Goal: Transaction & Acquisition: Purchase product/service

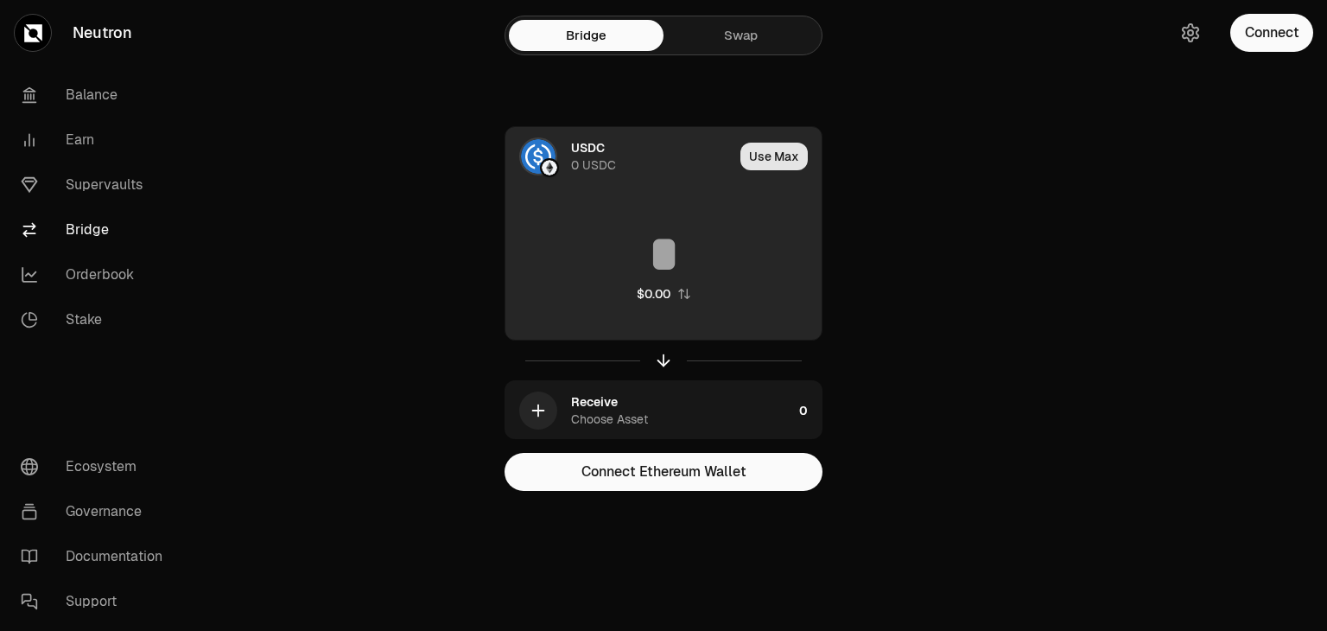
click at [774, 155] on button "Use Max" at bounding box center [773, 157] width 67 height 28
type input "*"
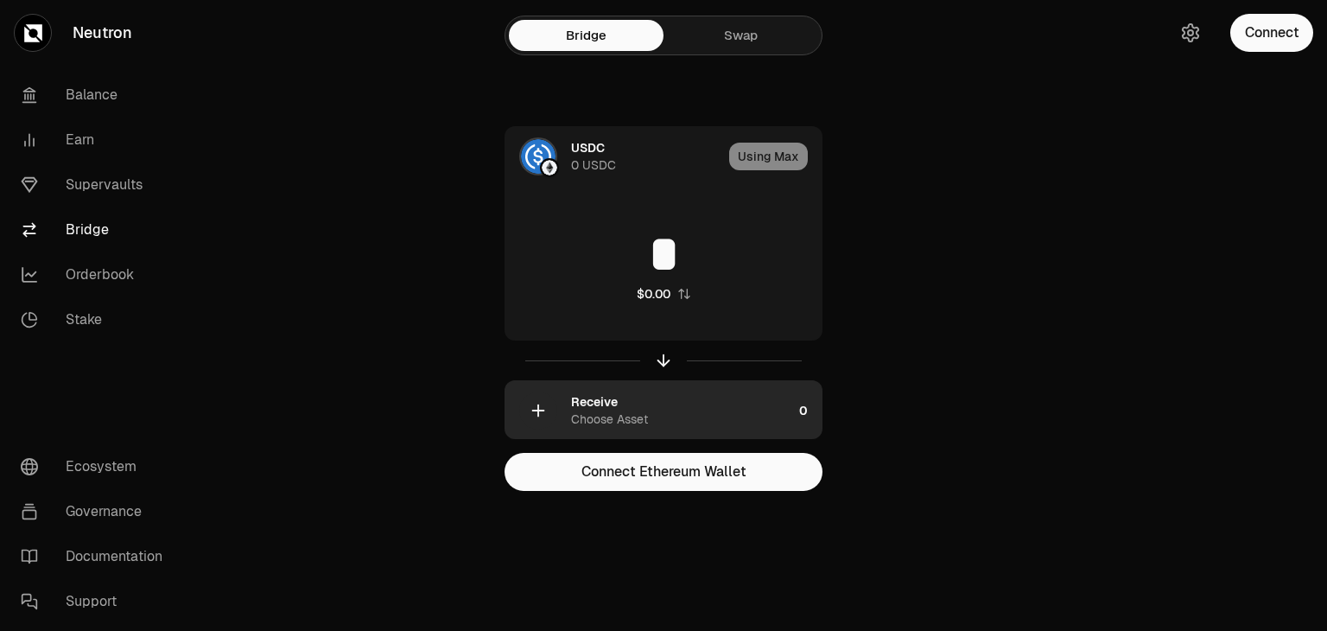
click at [652, 417] on div "Receive Choose Asset" at bounding box center [681, 410] width 221 height 35
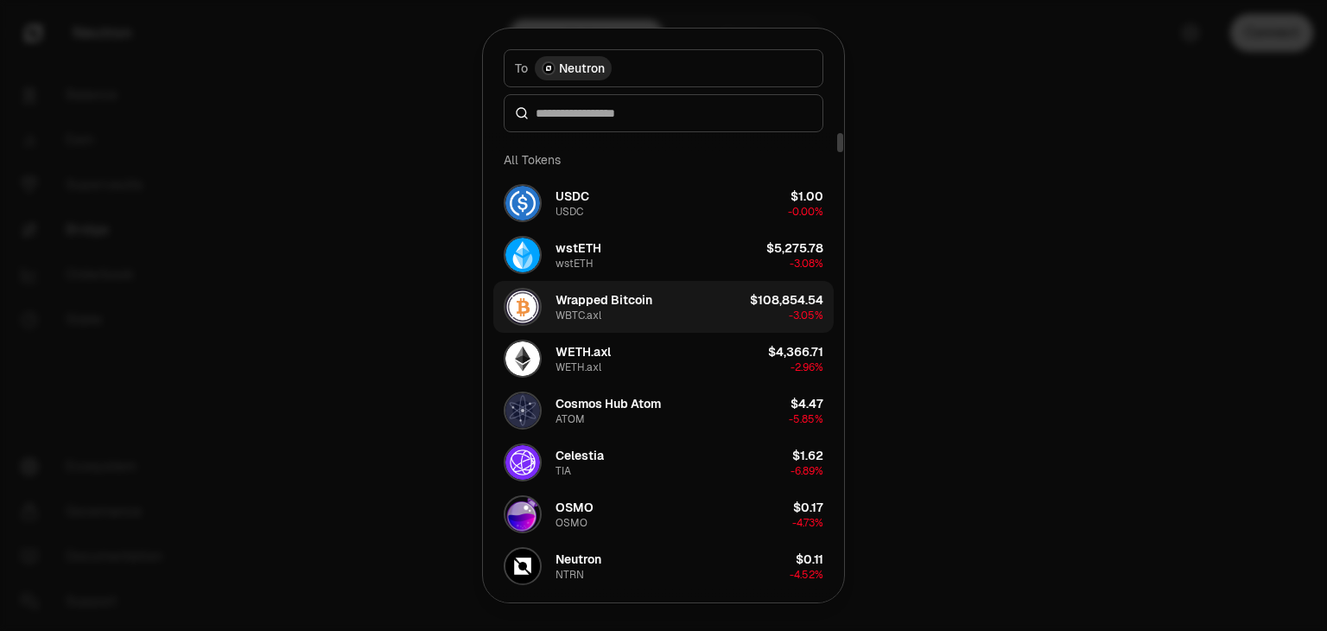
click at [612, 308] on div "Wrapped Bitcoin WBTC.axl" at bounding box center [603, 306] width 97 height 31
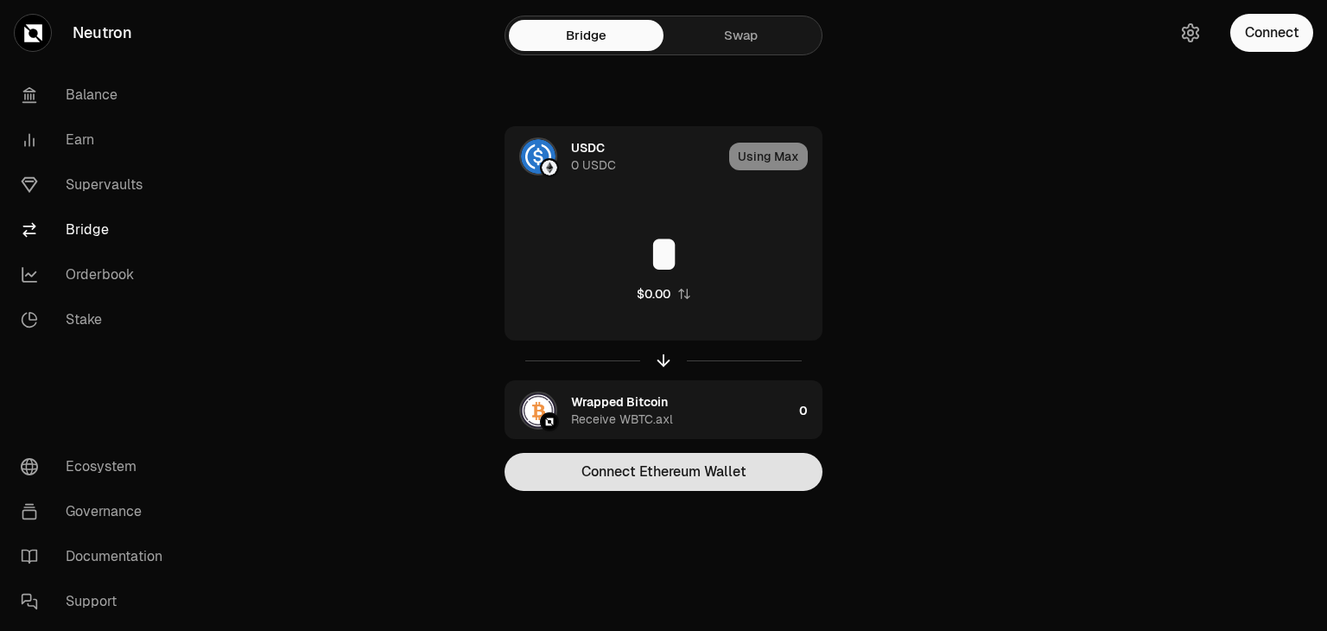
click at [625, 459] on button "Connect Ethereum Wallet" at bounding box center [663, 472] width 318 height 38
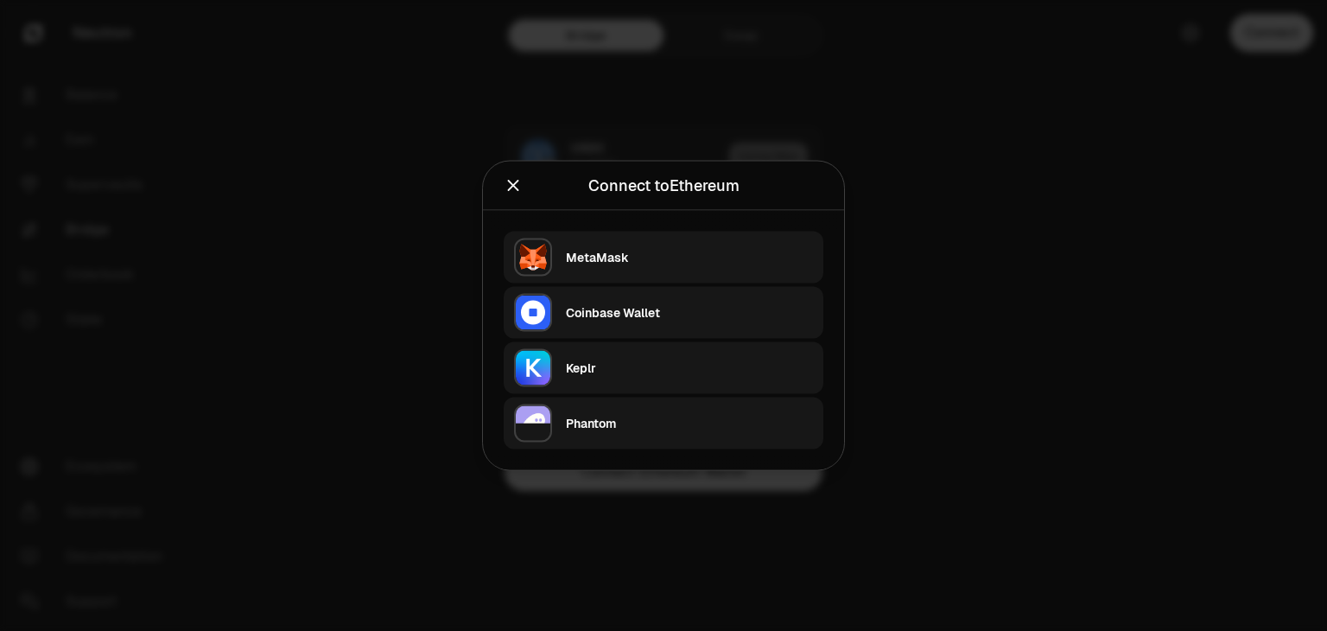
click at [515, 188] on icon "Close" at bounding box center [513, 185] width 19 height 19
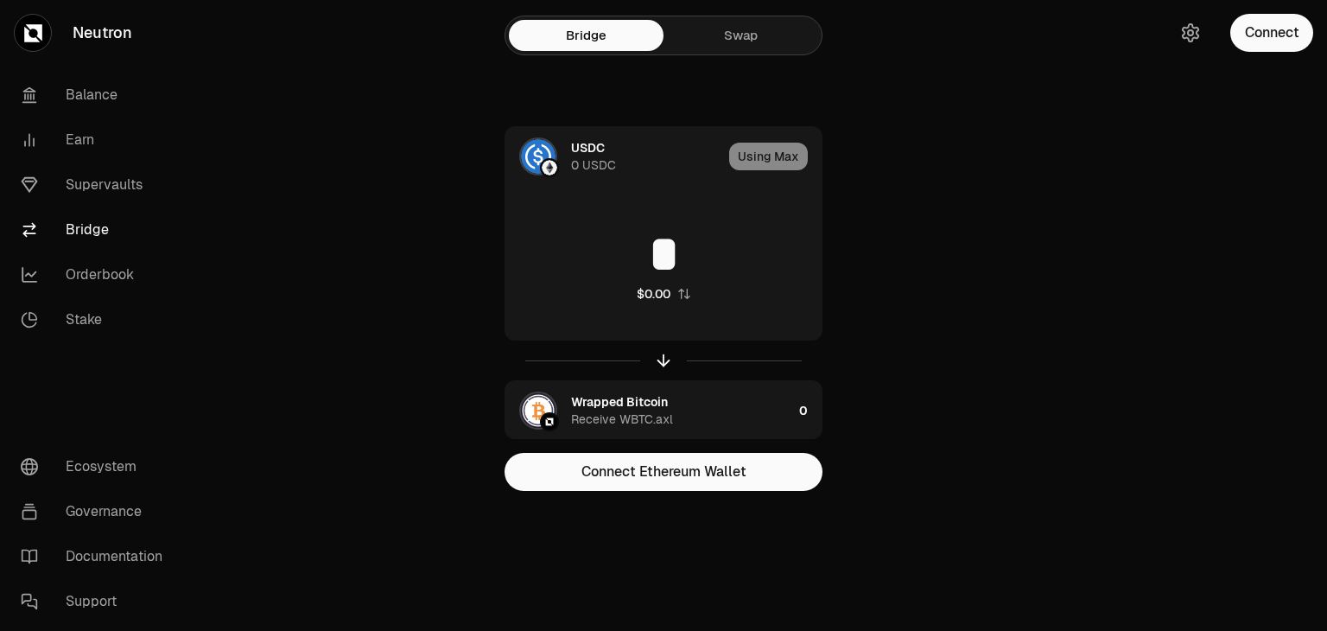
click at [714, 35] on link "Swap" at bounding box center [740, 35] width 155 height 31
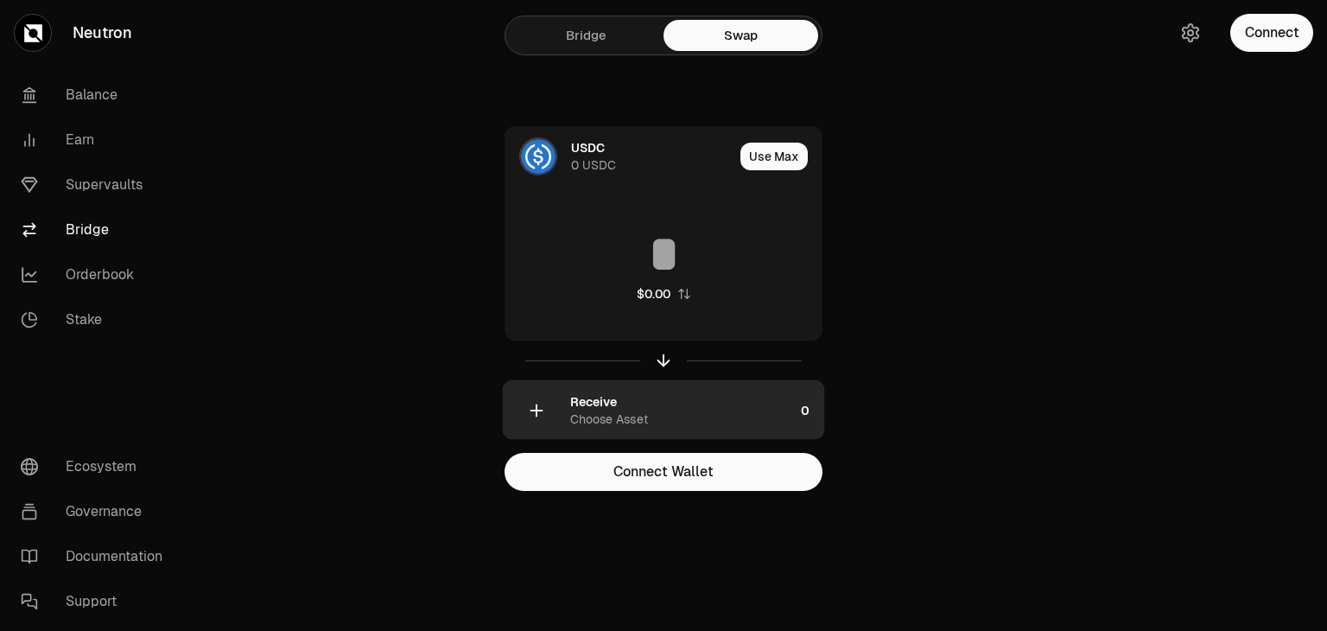
click at [668, 415] on div "Receive Choose Asset" at bounding box center [682, 410] width 225 height 35
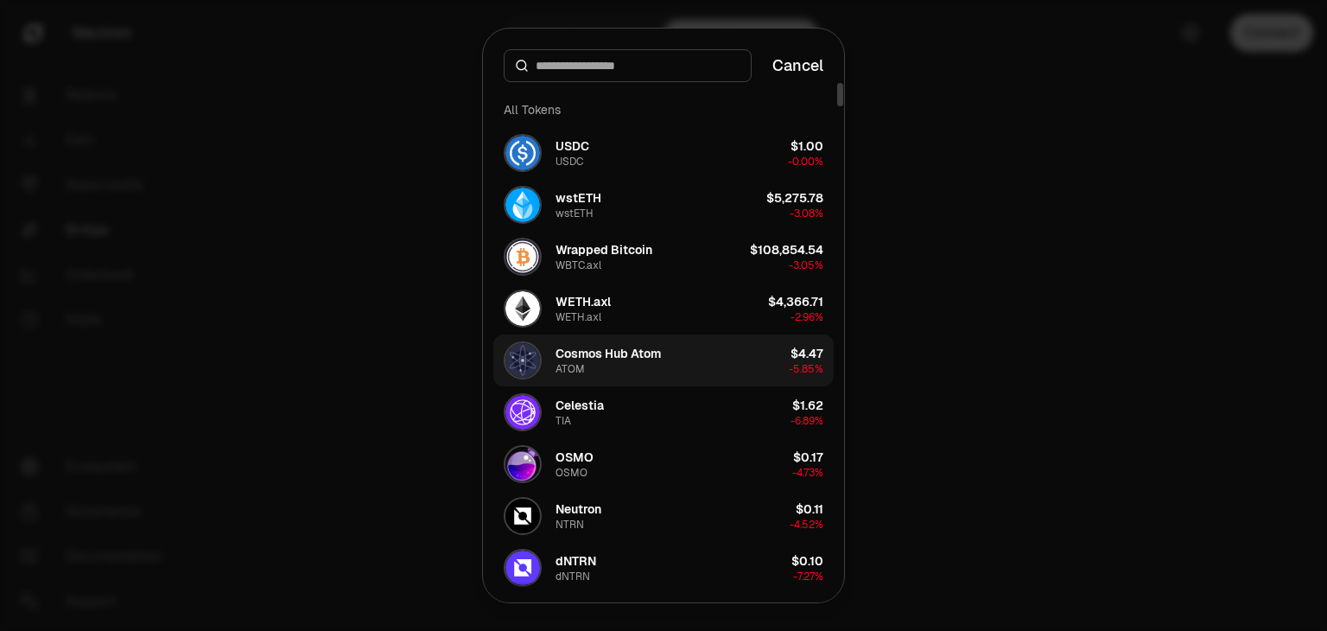
click at [635, 350] on div "Cosmos Hub Atom" at bounding box center [607, 353] width 105 height 17
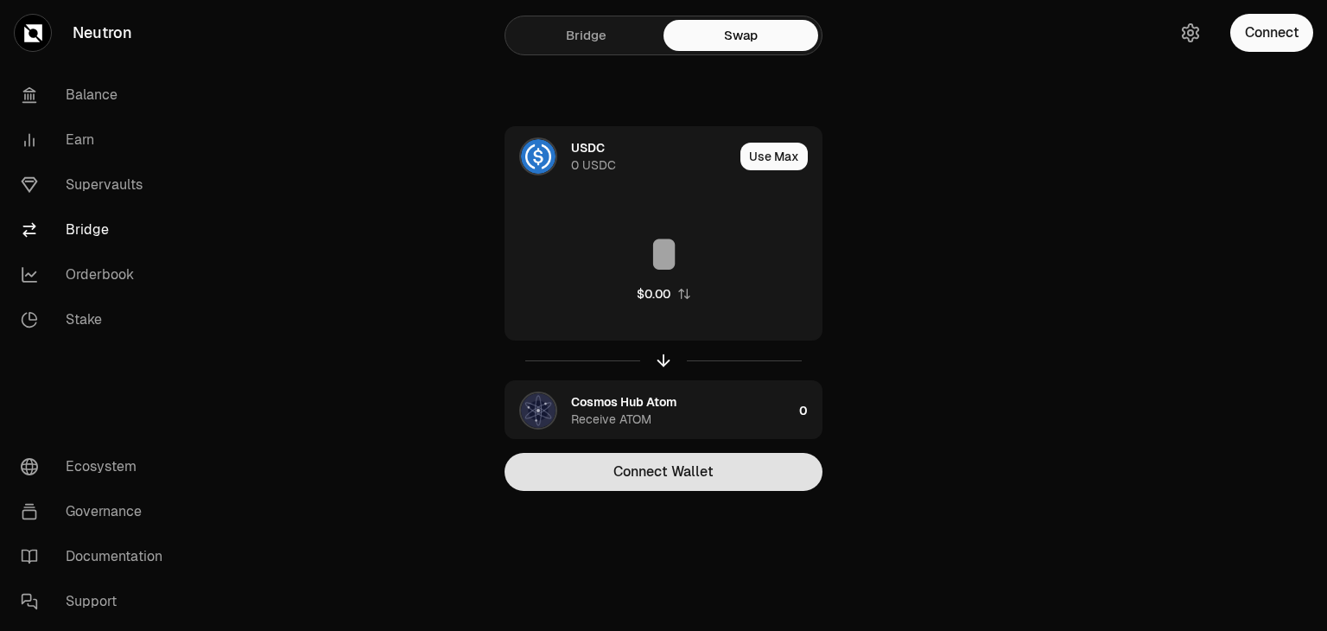
click at [669, 473] on button "Connect Wallet" at bounding box center [663, 472] width 318 height 38
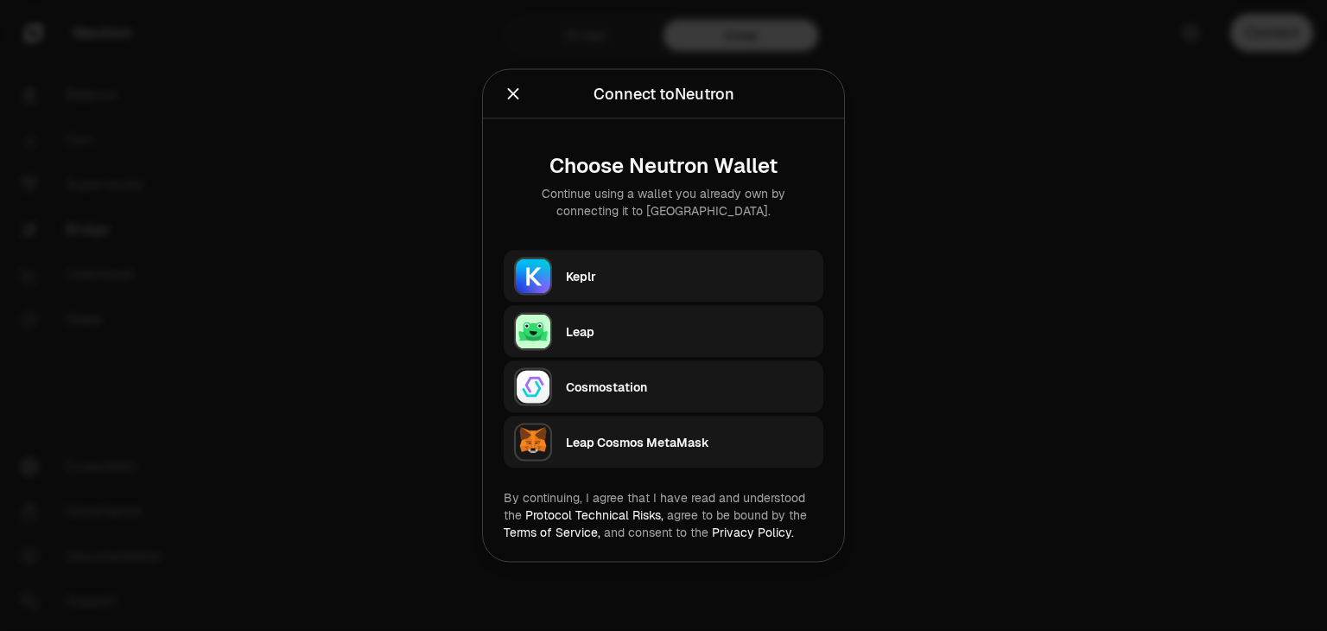
click at [891, 352] on div at bounding box center [663, 315] width 1327 height 631
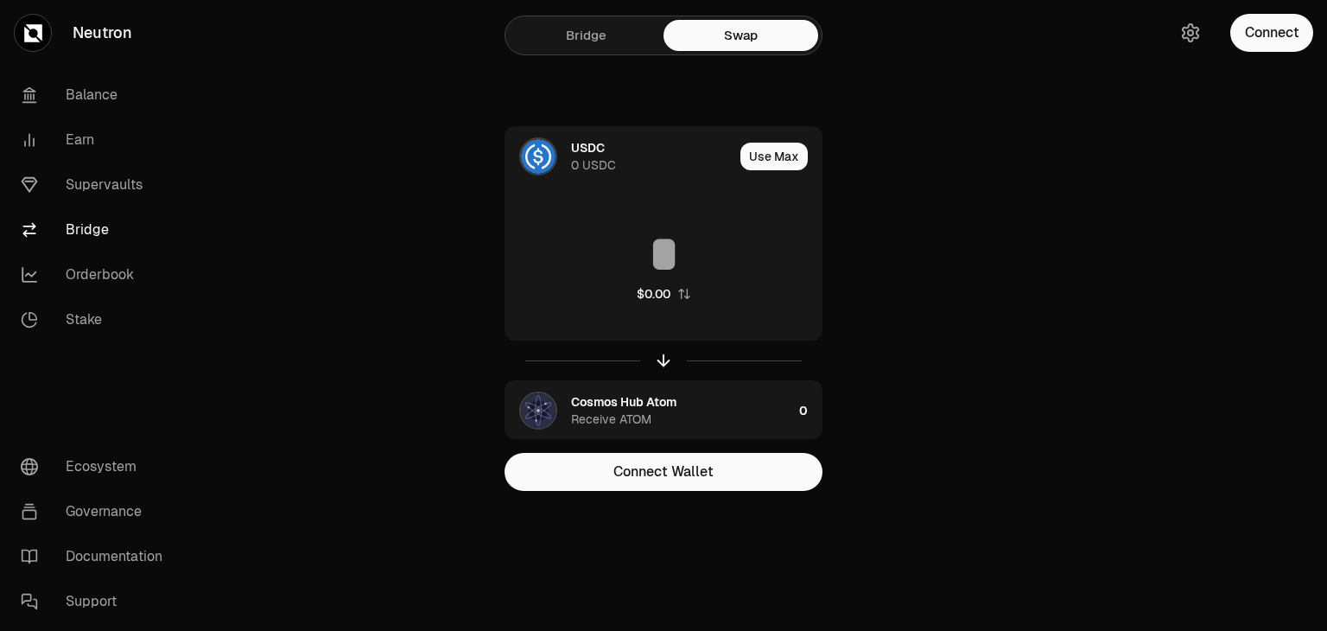
click at [634, 36] on link "Bridge" at bounding box center [586, 35] width 155 height 31
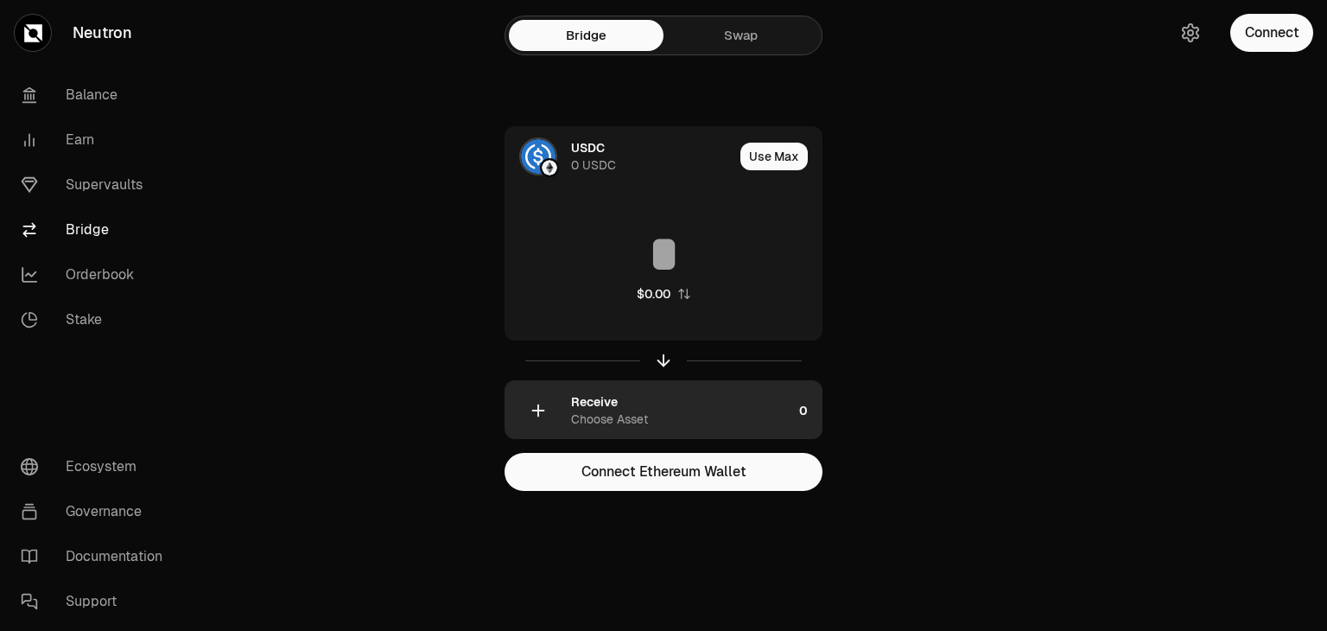
click at [690, 401] on div "Receive Choose Asset" at bounding box center [681, 410] width 221 height 35
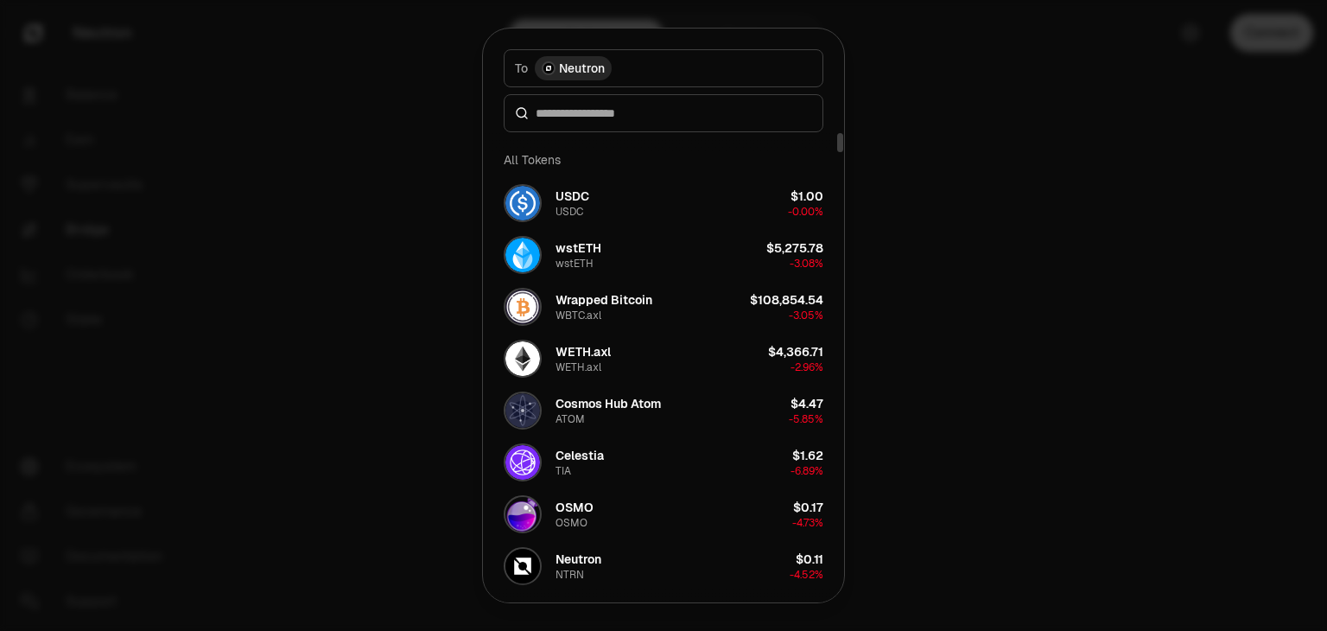
click at [305, 384] on div at bounding box center [663, 315] width 1327 height 631
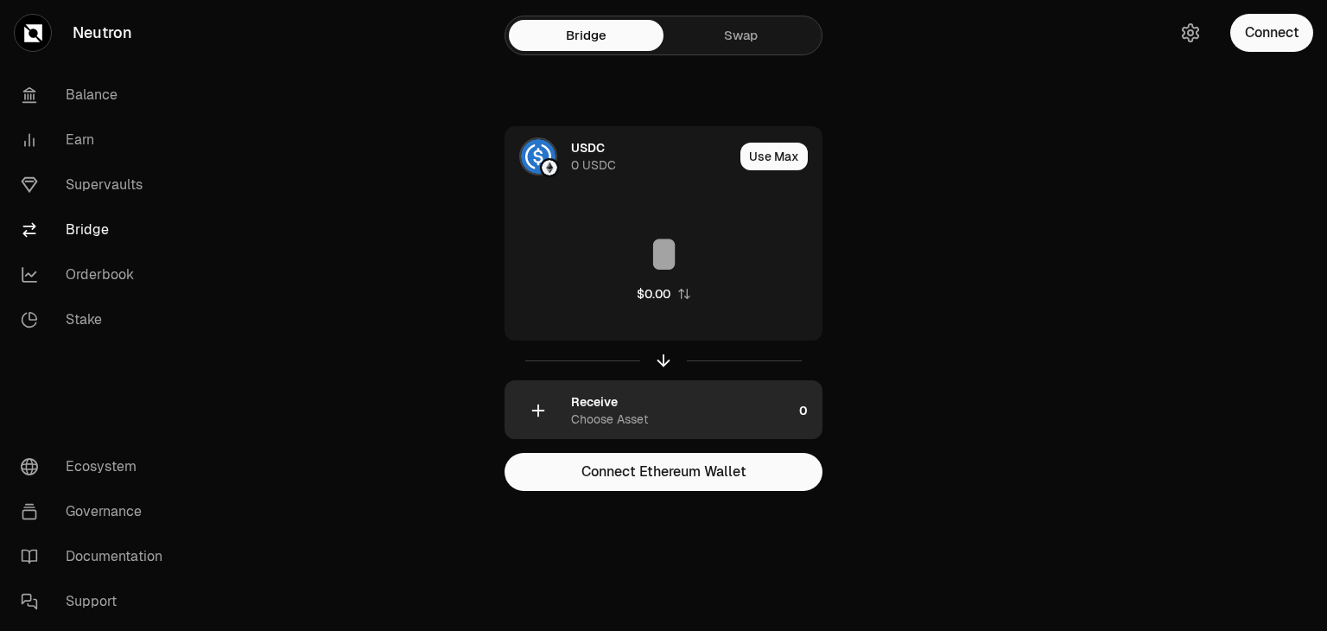
click at [667, 411] on div "Receive Choose Asset" at bounding box center [681, 410] width 221 height 35
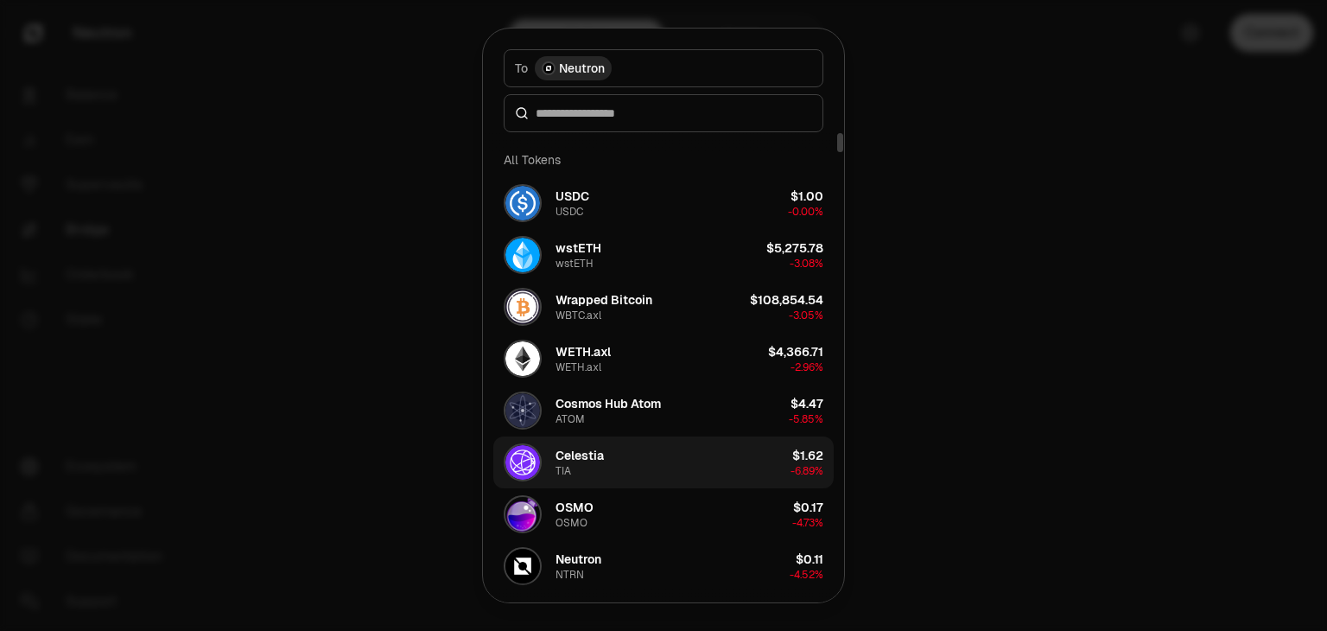
click at [611, 457] on button "Celestia TIA $1.62 -6.89%" at bounding box center [663, 462] width 340 height 52
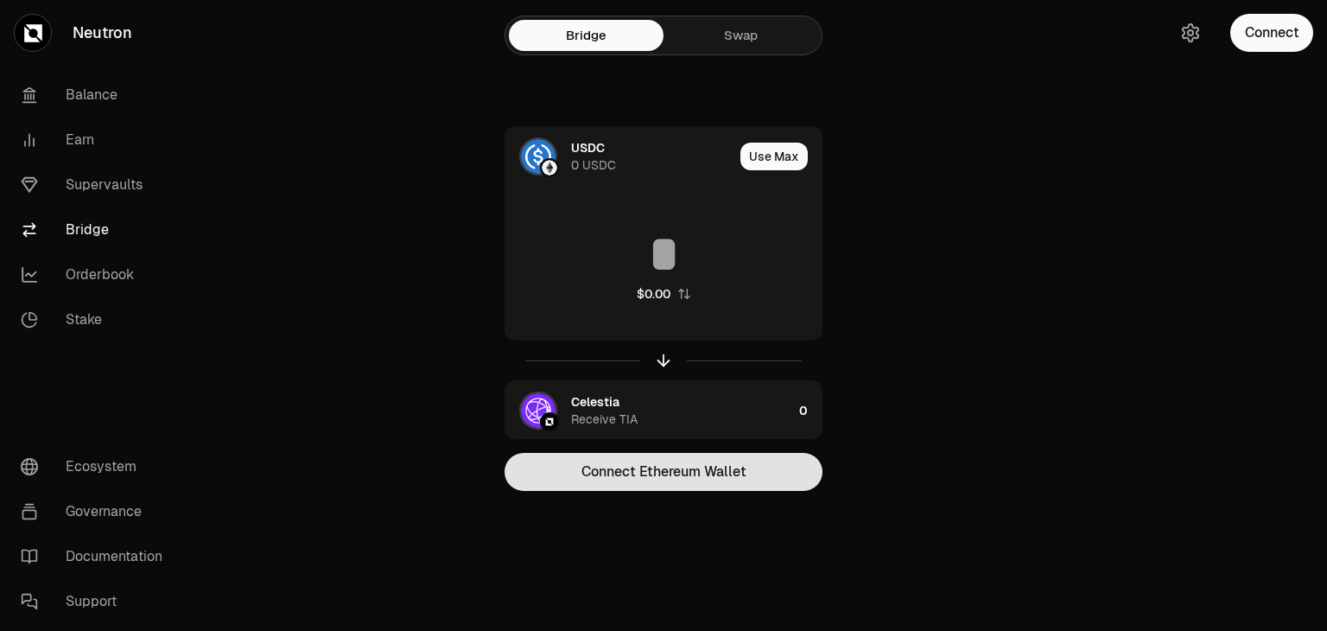
click at [634, 454] on button "Connect Ethereum Wallet" at bounding box center [663, 472] width 318 height 38
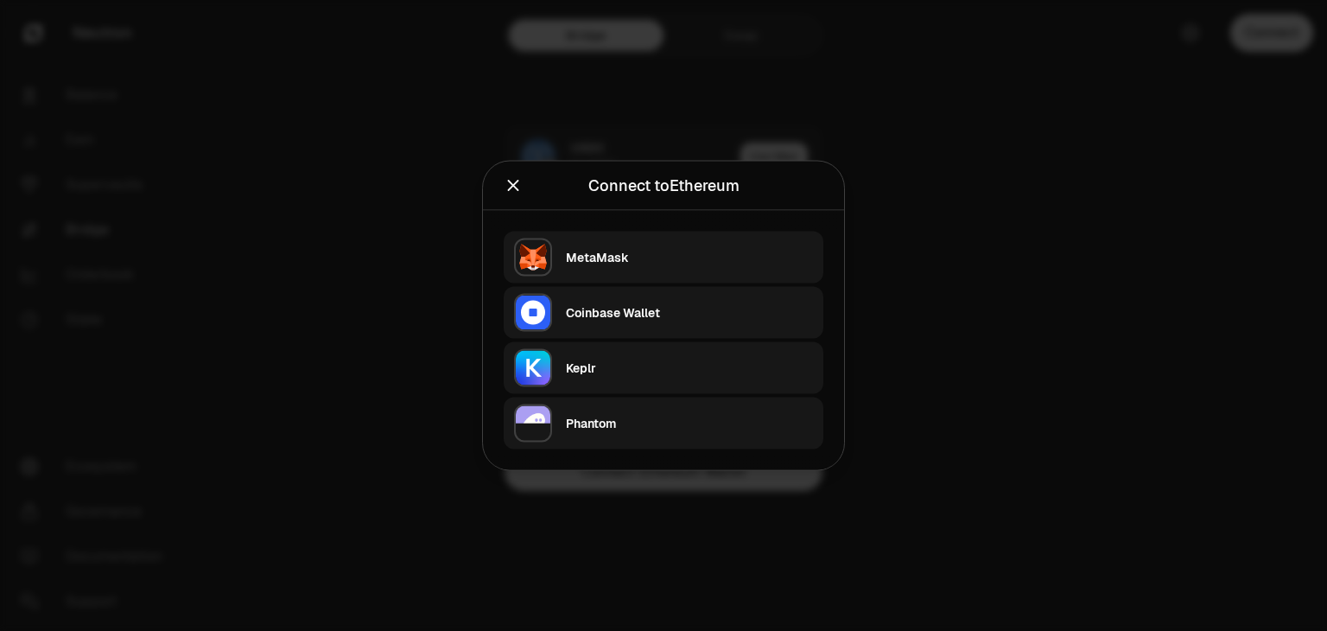
click at [358, 391] on div at bounding box center [663, 315] width 1327 height 631
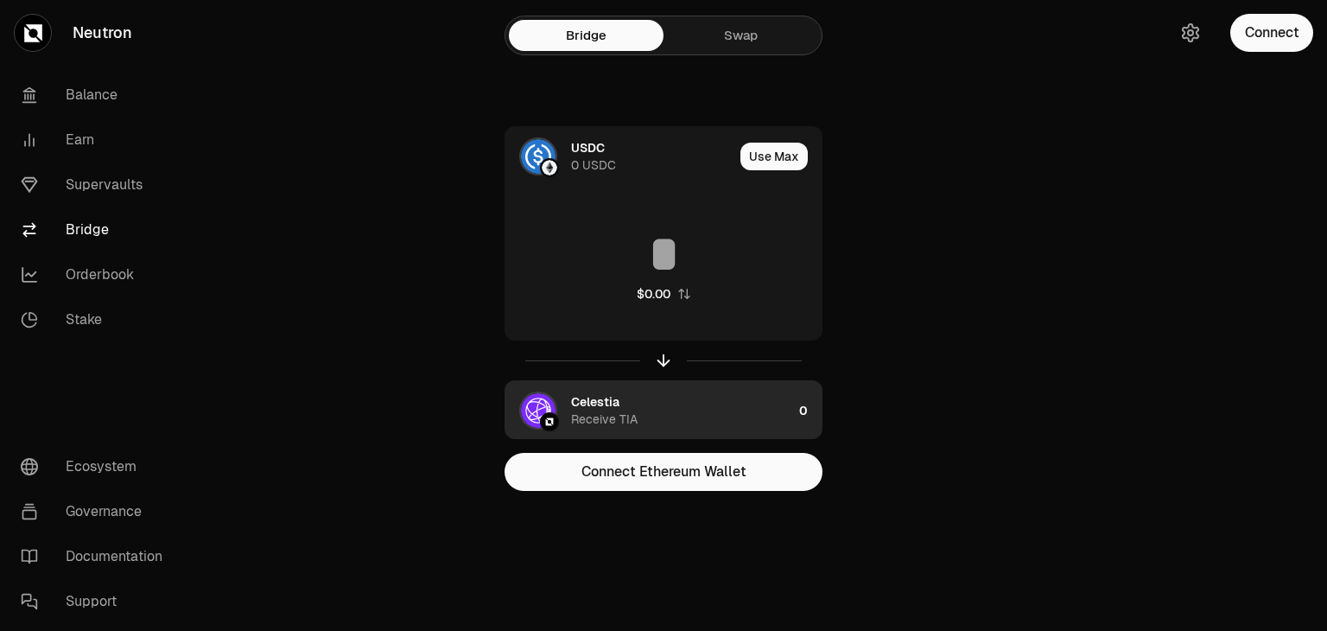
click at [593, 412] on div "Receive TIA" at bounding box center [604, 418] width 67 height 17
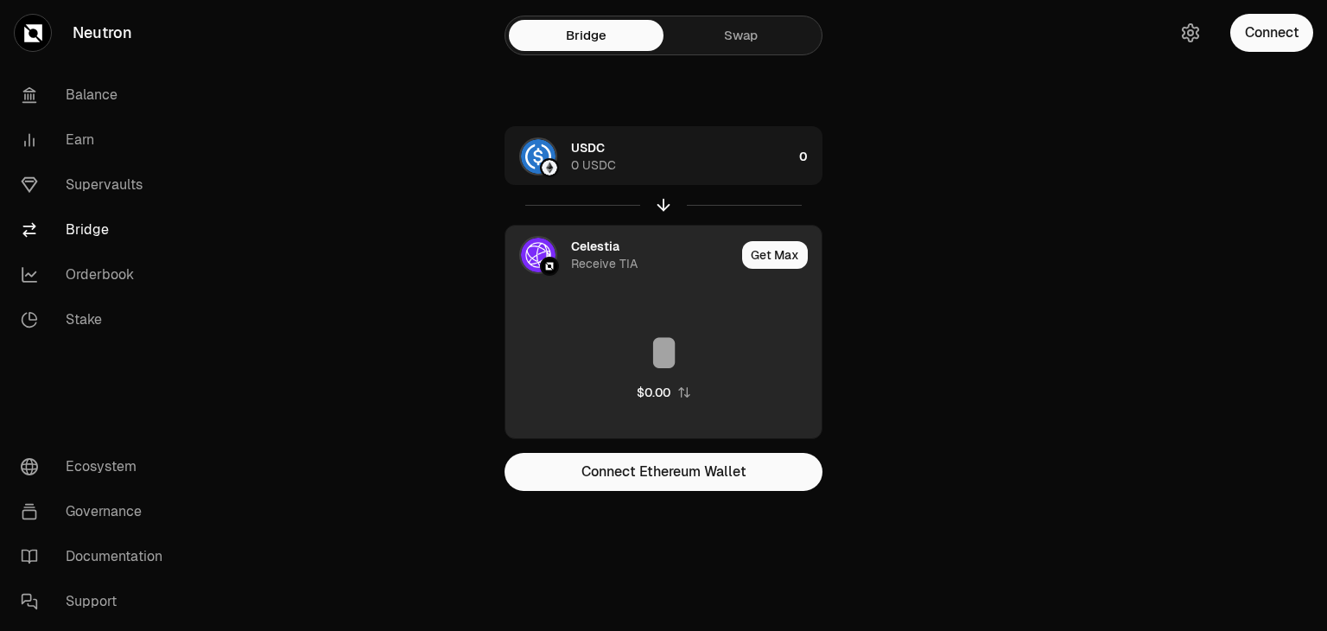
click at [606, 255] on div "Receive TIA" at bounding box center [604, 263] width 67 height 17
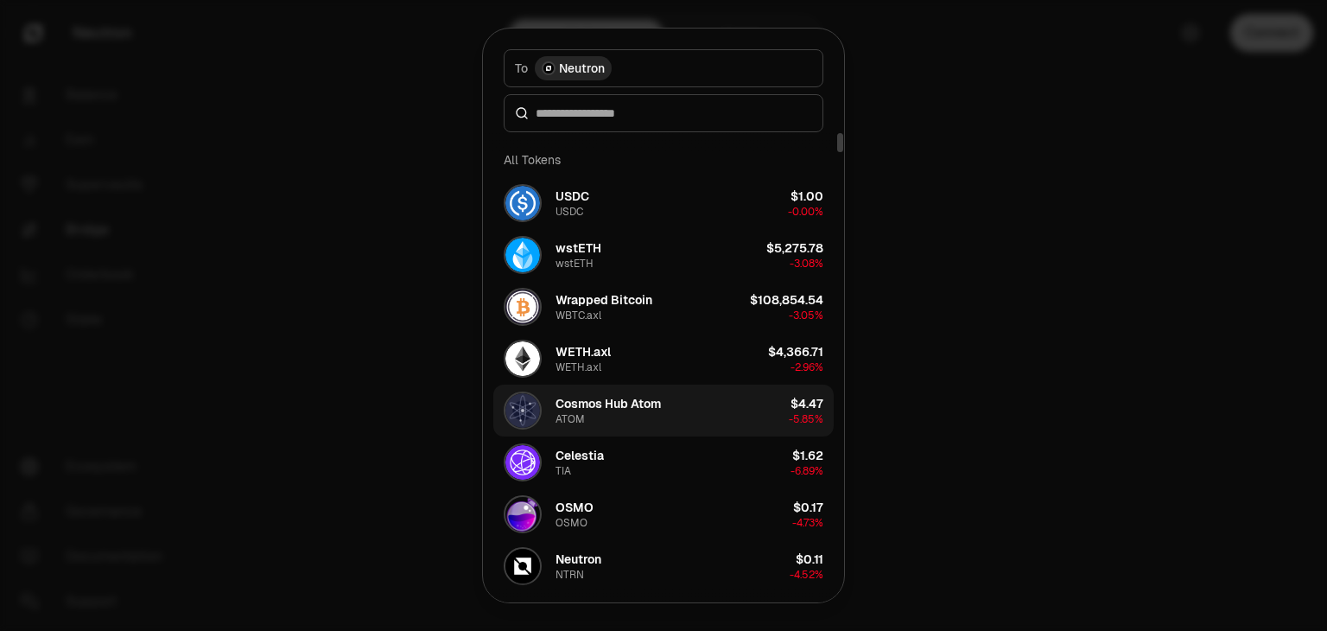
click at [618, 416] on div "Cosmos Hub Atom ATOM" at bounding box center [607, 410] width 105 height 31
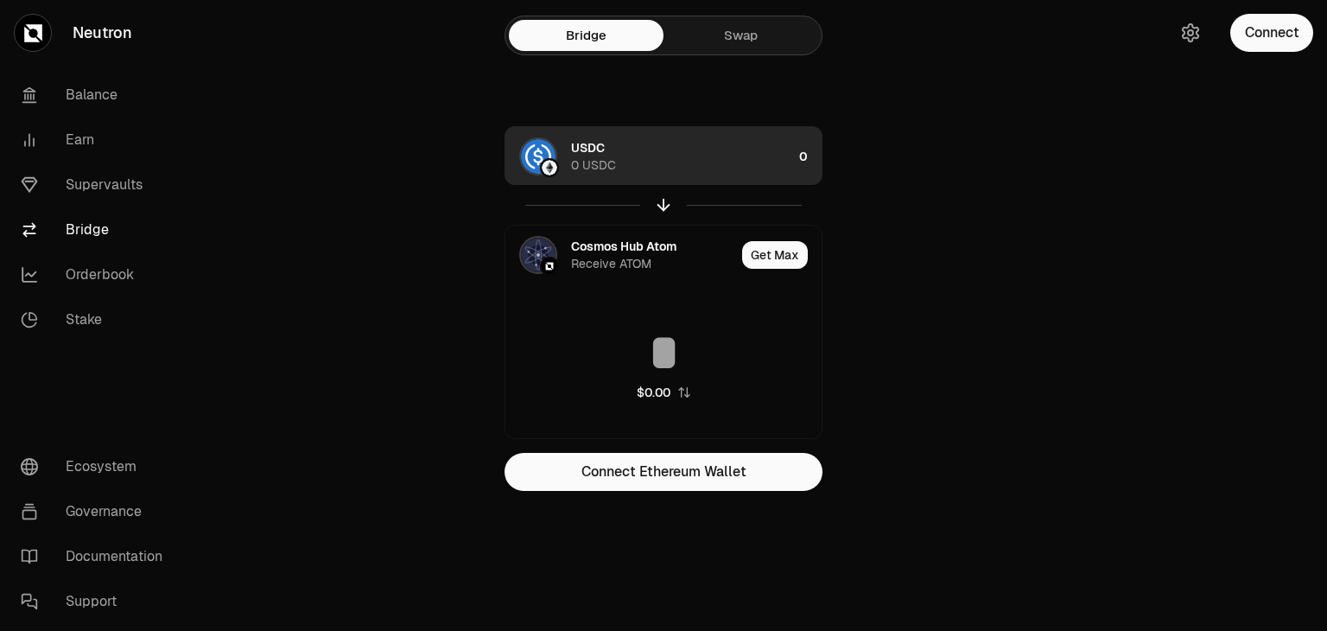
click at [670, 153] on div "USDC 0 USDC" at bounding box center [681, 156] width 221 height 35
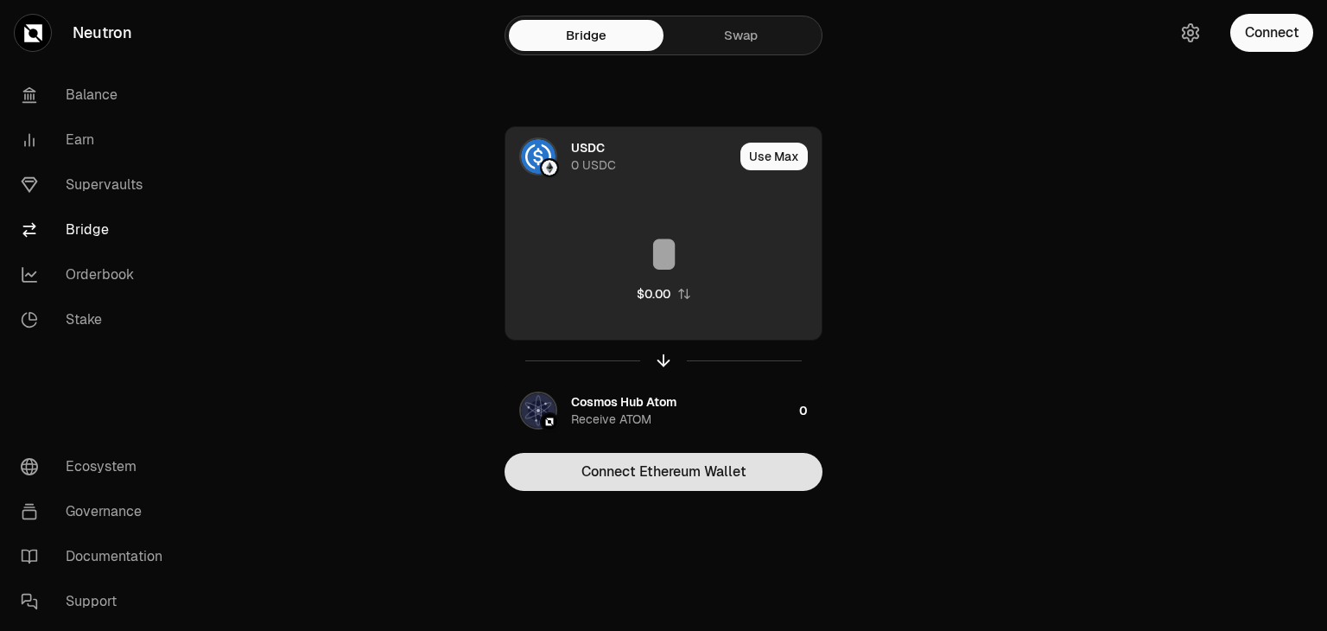
click at [669, 453] on button "Connect Ethereum Wallet" at bounding box center [663, 472] width 318 height 38
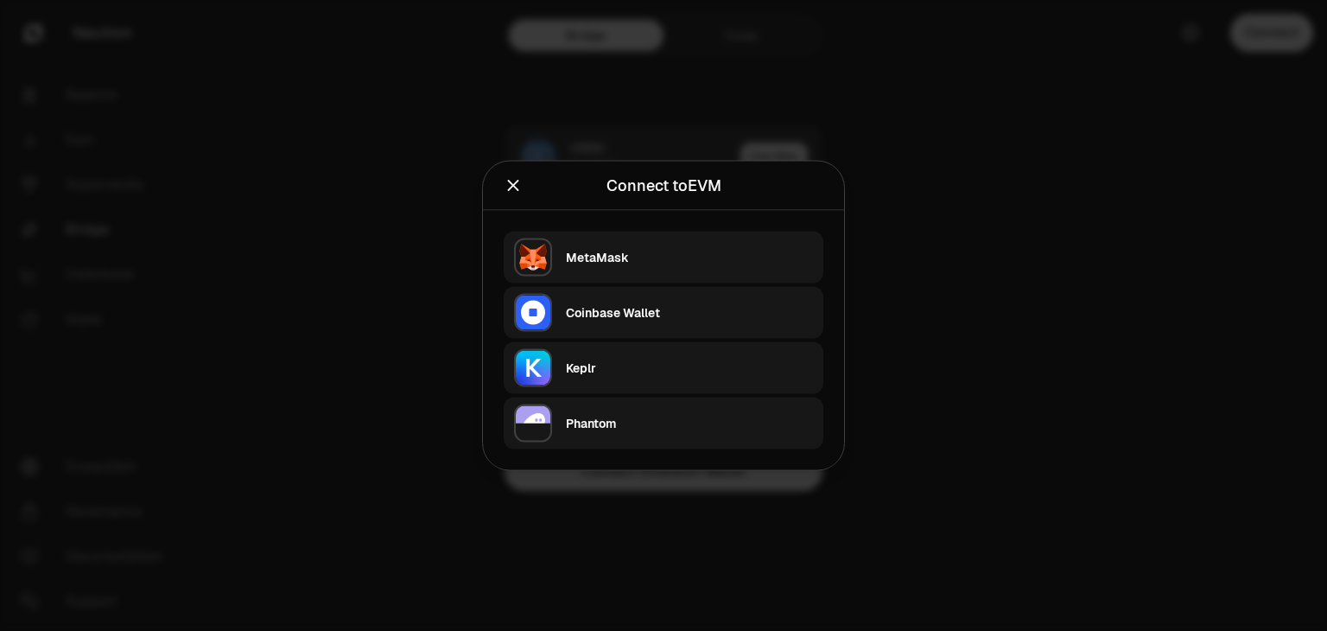
click at [349, 359] on div at bounding box center [663, 315] width 1327 height 631
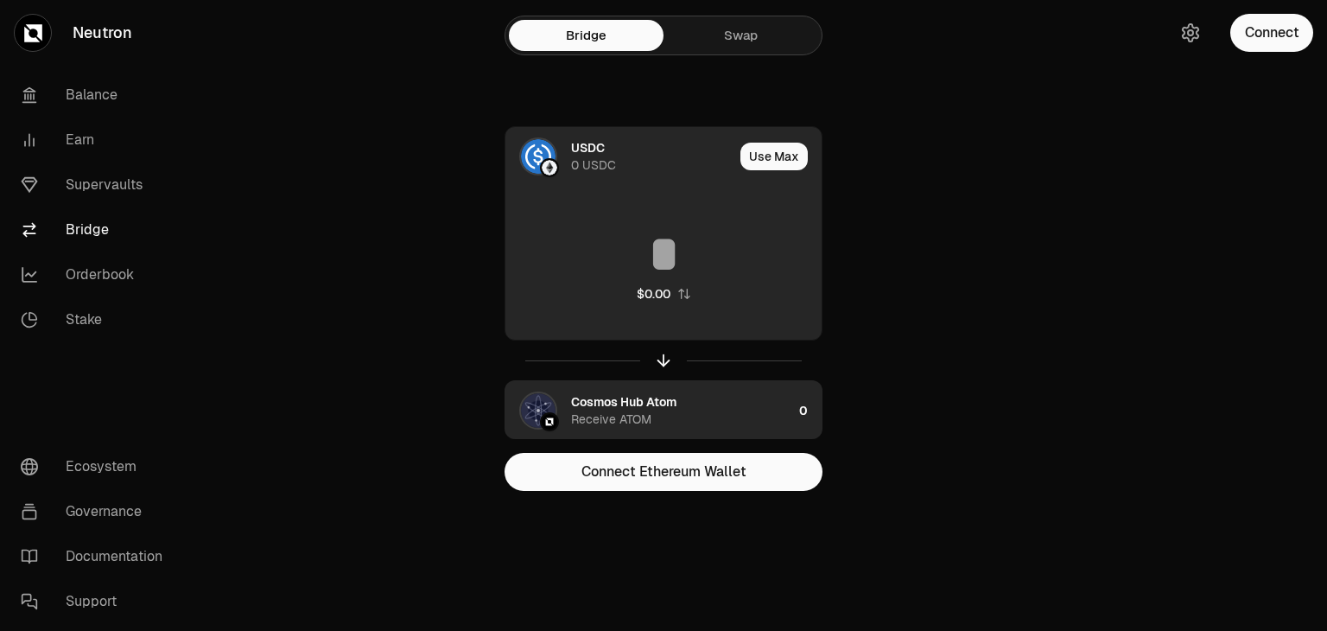
click at [622, 415] on div "Receive ATOM" at bounding box center [611, 418] width 80 height 17
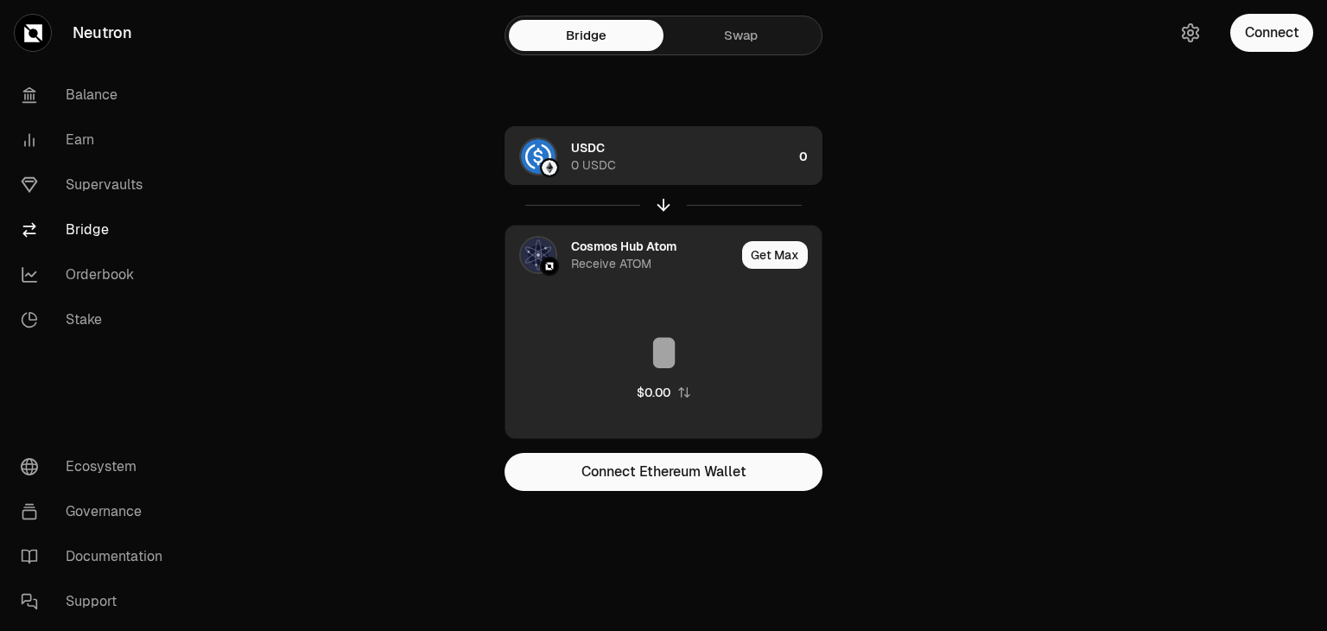
click at [614, 238] on div "Cosmos Hub Atom" at bounding box center [623, 246] width 105 height 17
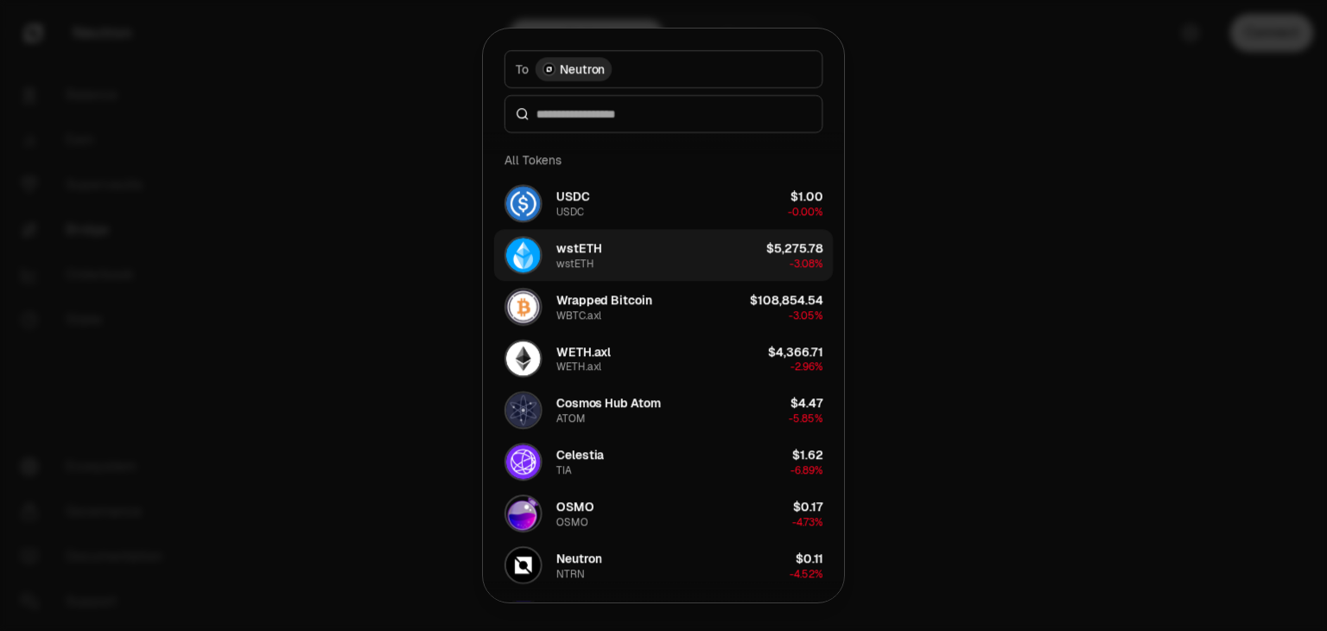
click at [609, 244] on button "wstETH wstETH $5,275.78 -3.08%" at bounding box center [663, 255] width 339 height 52
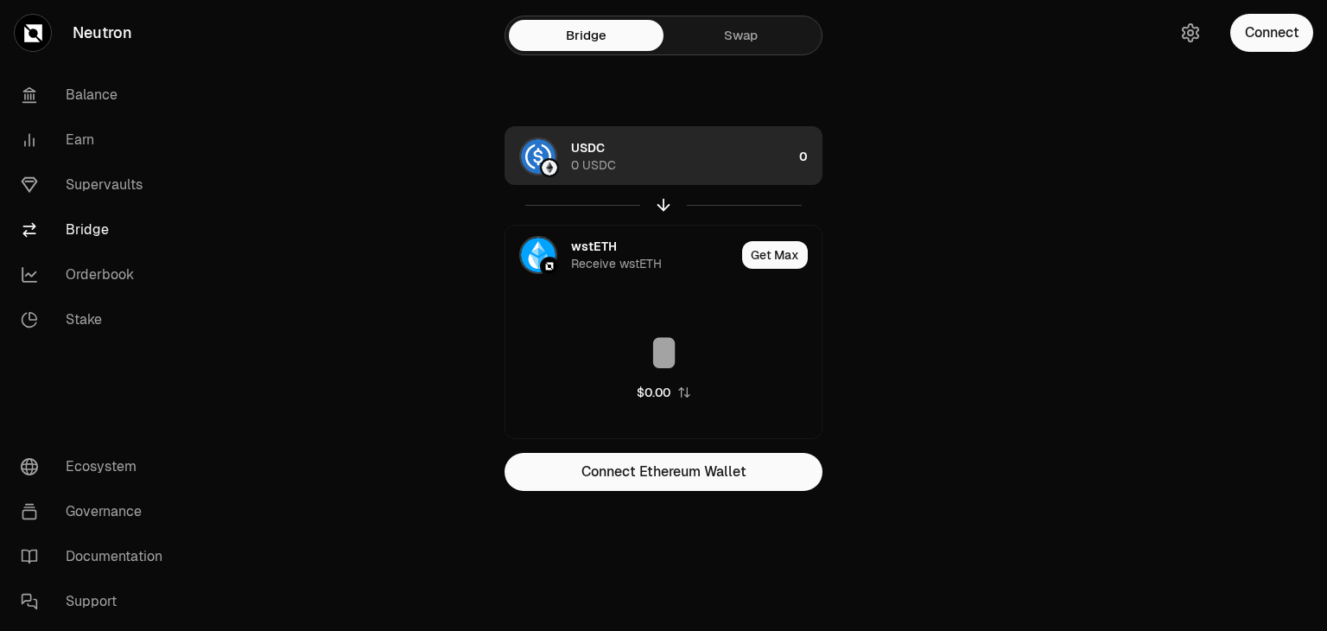
click at [609, 244] on div "wstETH" at bounding box center [594, 246] width 46 height 17
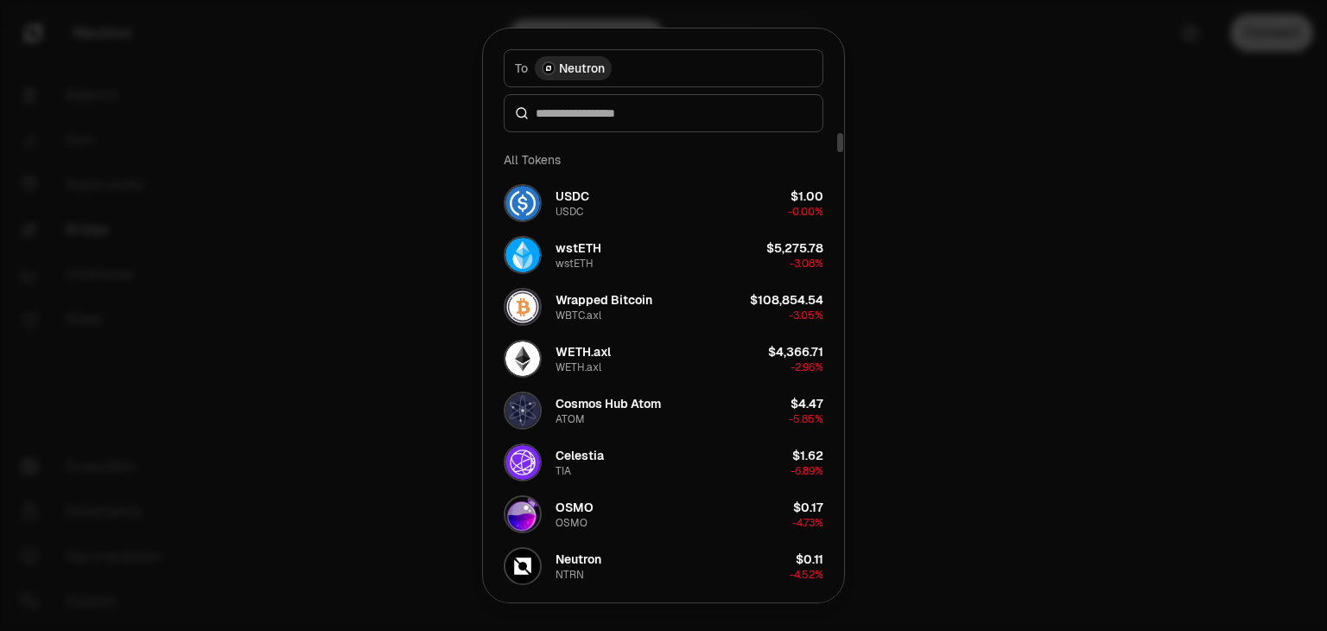
click at [548, 68] on img "button" at bounding box center [548, 68] width 10 height 10
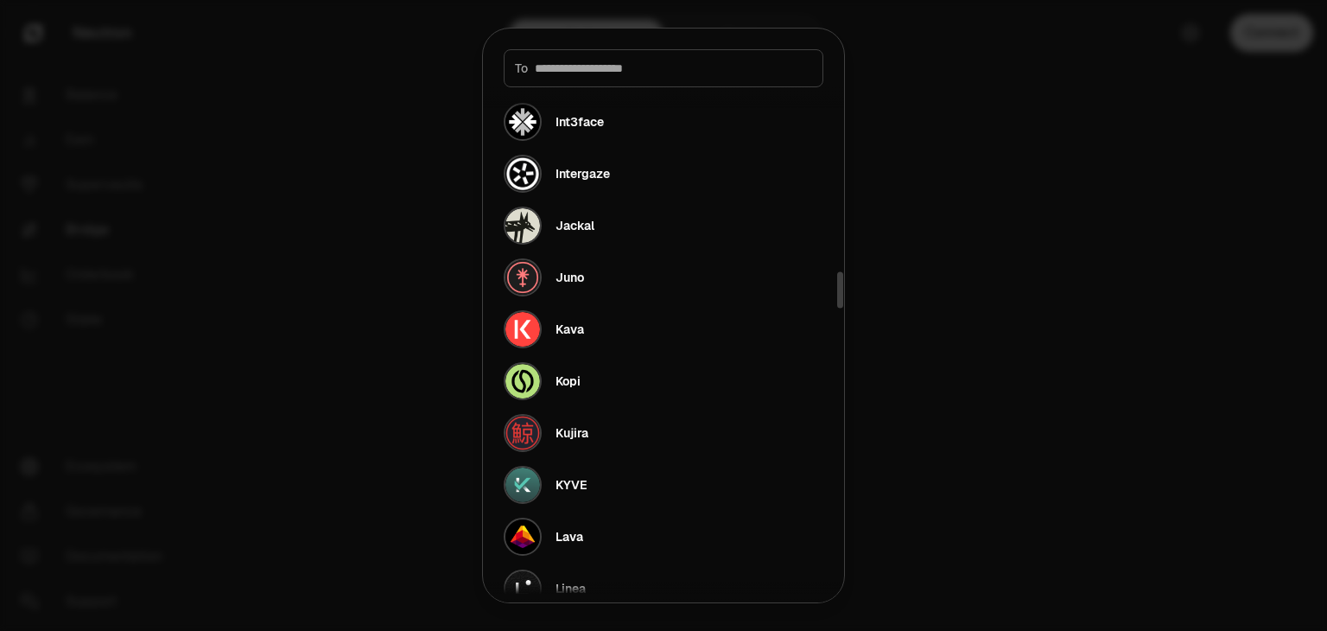
scroll to position [3628, 0]
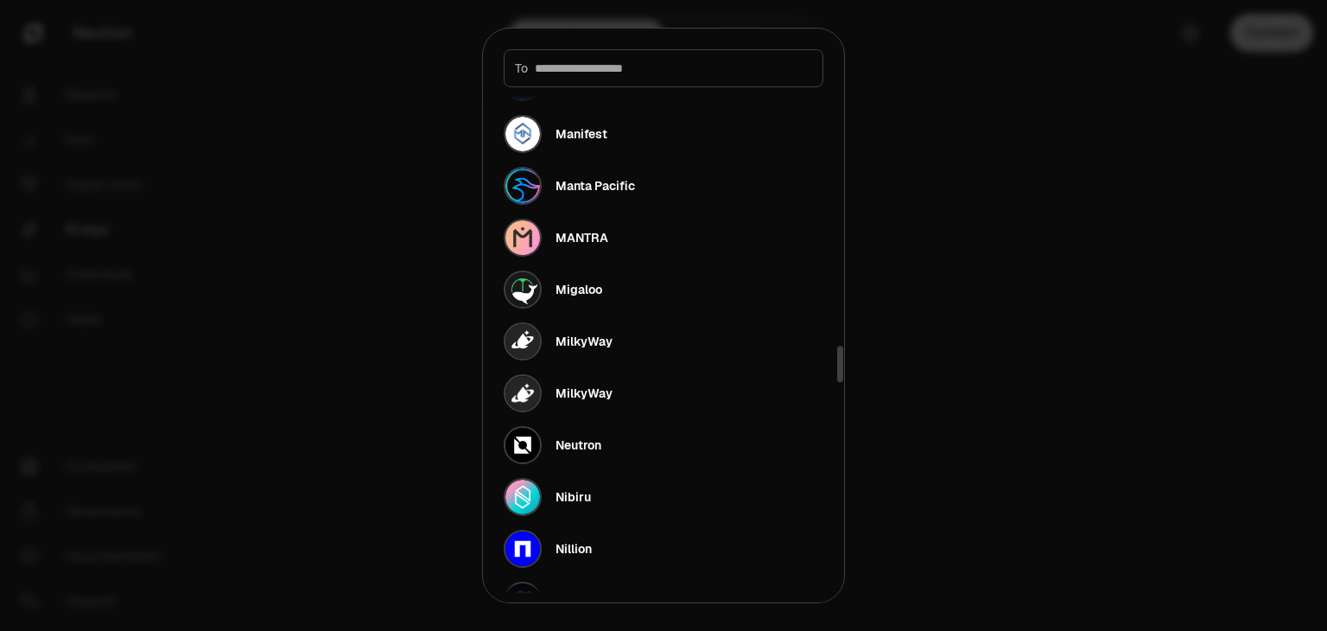
click at [613, 78] on div "To" at bounding box center [664, 68] width 320 height 38
click at [617, 66] on input at bounding box center [673, 68] width 277 height 17
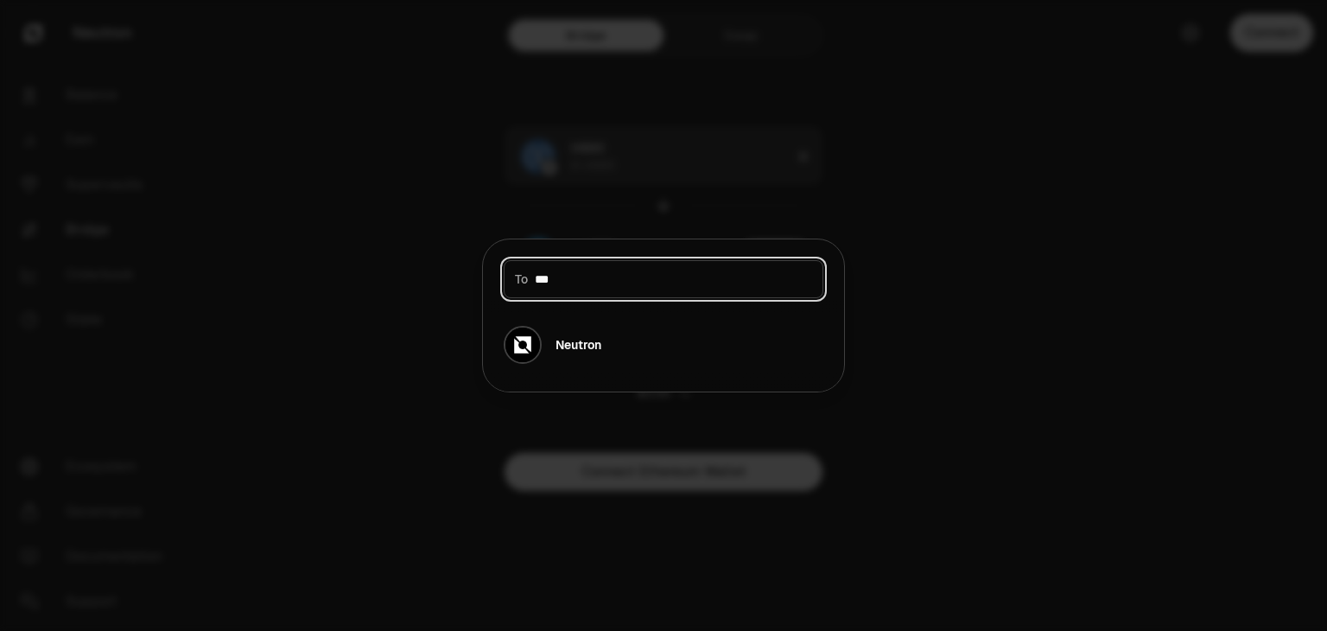
scroll to position [0, 0]
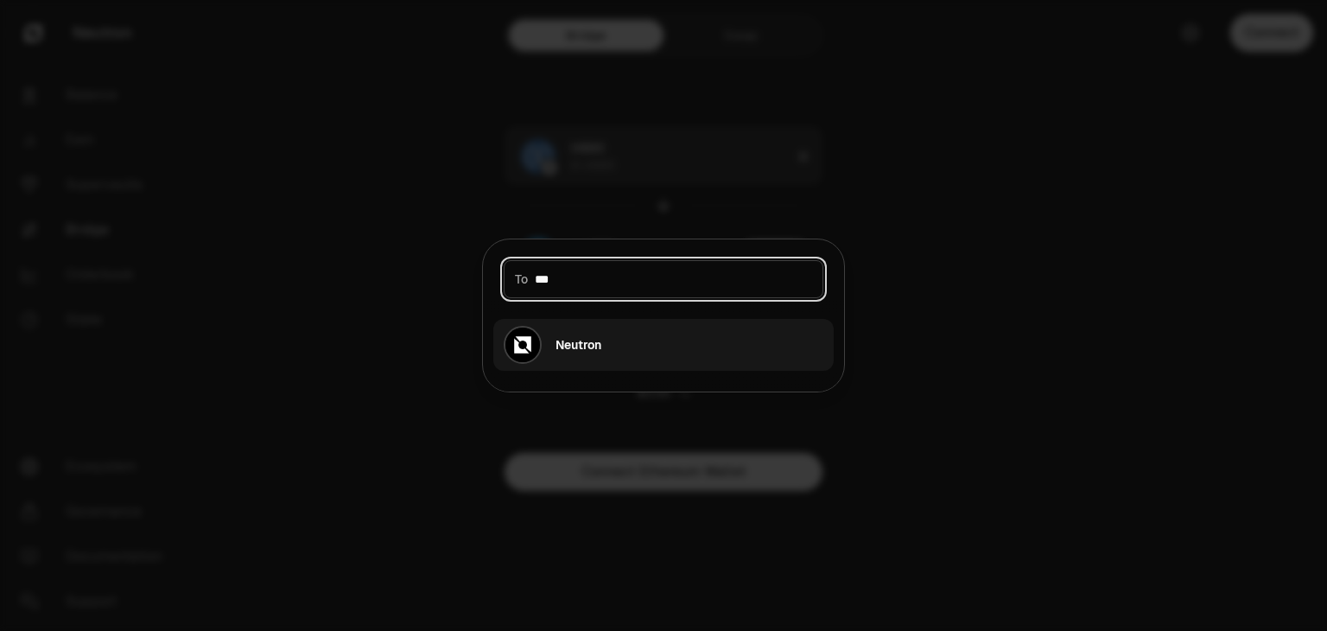
type input "***"
click at [591, 364] on button "Neutron" at bounding box center [663, 345] width 340 height 52
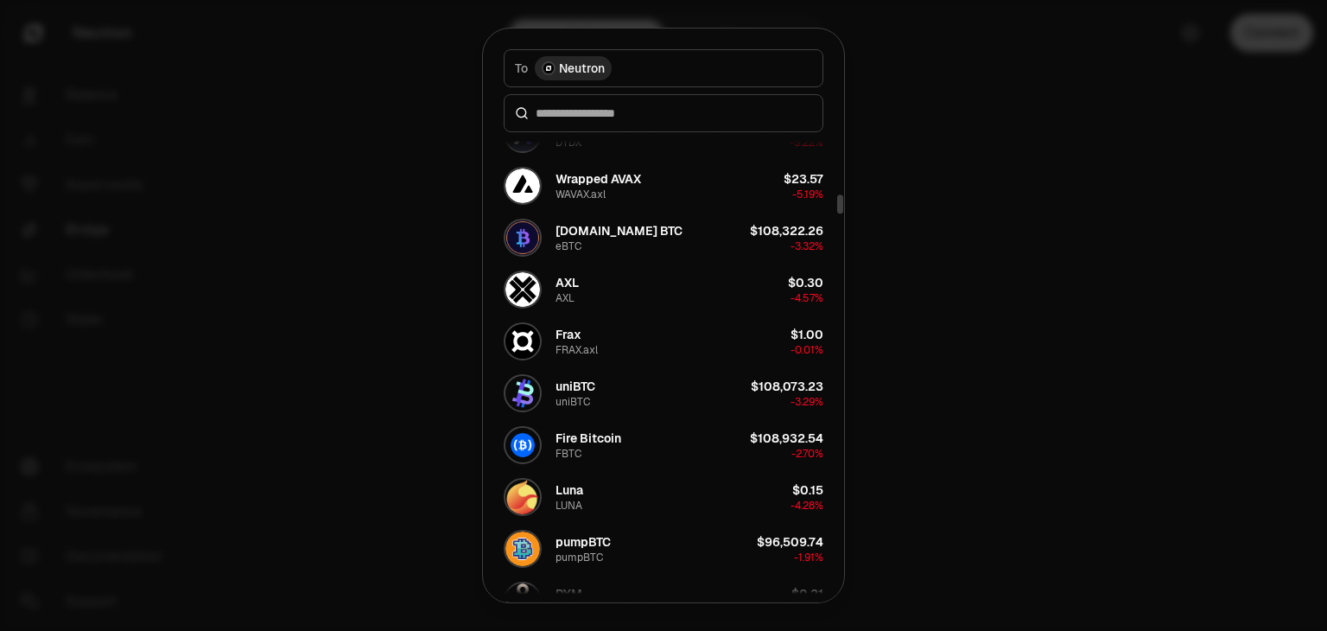
scroll to position [1987, 0]
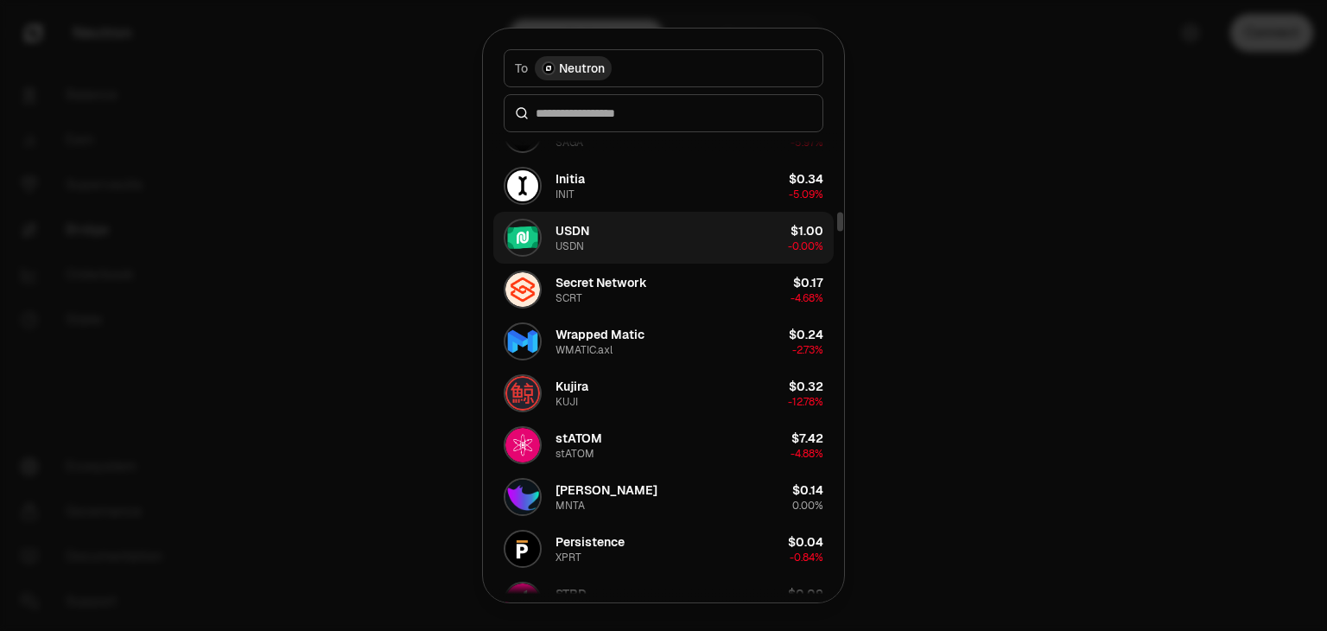
click at [595, 212] on button "USDN USDN $1.00 -0.00%" at bounding box center [663, 238] width 340 height 52
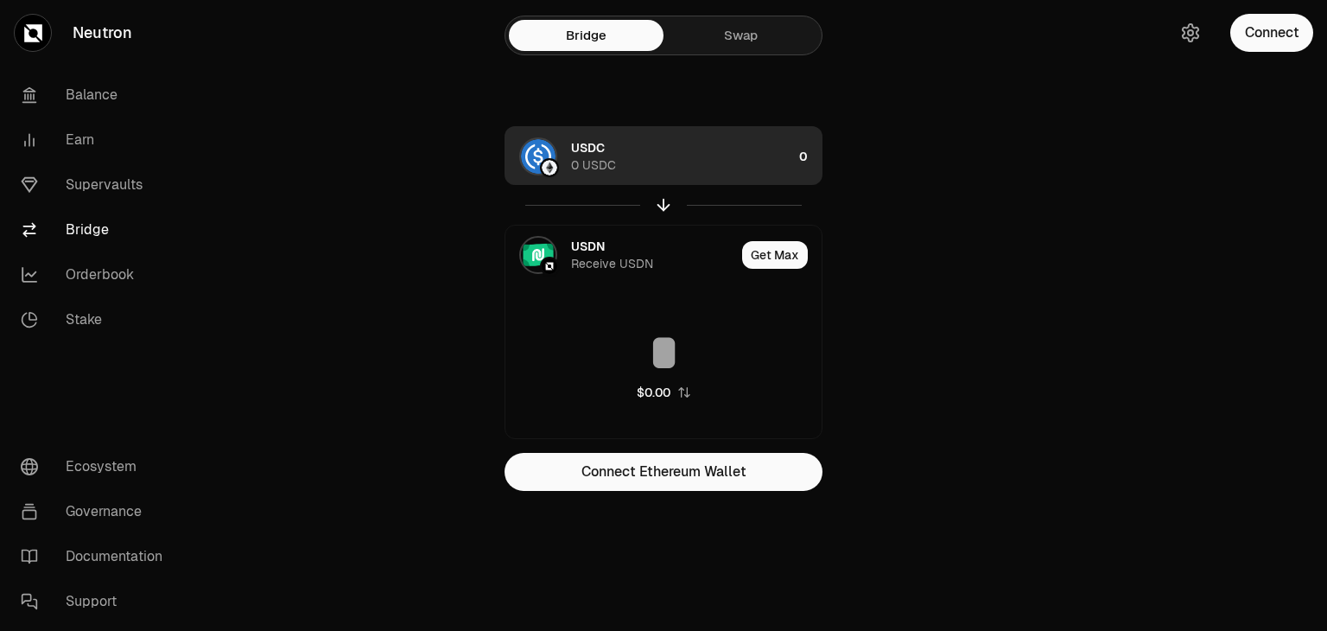
click at [73, 29] on link "Neutron" at bounding box center [96, 33] width 193 height 66
